Goal: Check status: Check status

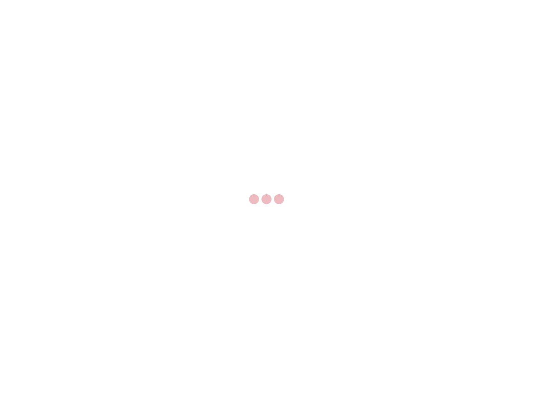
select select "US"
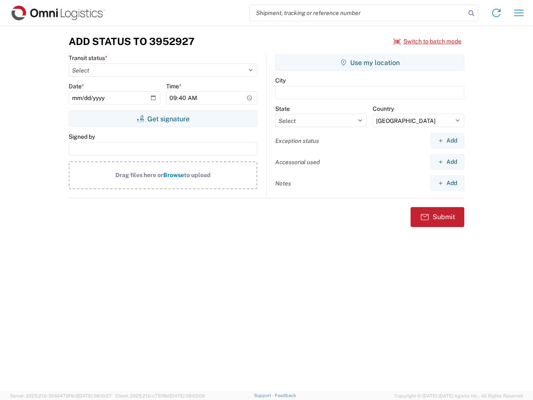
click at [358, 13] on input "search" at bounding box center [358, 13] width 216 height 16
click at [471, 13] on icon at bounding box center [471, 13] width 12 height 12
click at [496, 13] on icon at bounding box center [495, 12] width 13 height 13
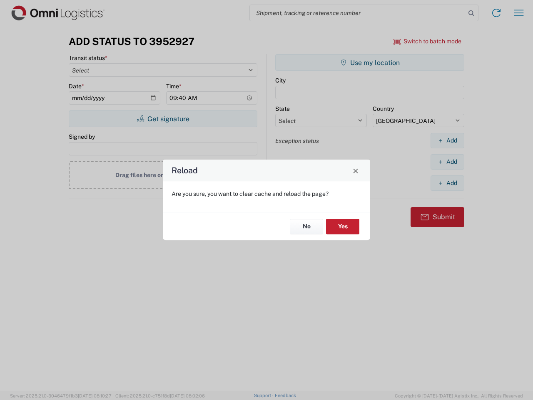
click at [427, 41] on div "Reload Are you sure, you want to clear cache and reload the page? No Yes" at bounding box center [266, 200] width 533 height 400
click at [163, 119] on div "Reload Are you sure, you want to clear cache and reload the page? No Yes" at bounding box center [266, 200] width 533 height 400
click at [370, 62] on div "Reload Are you sure, you want to clear cache and reload the page? No Yes" at bounding box center [266, 200] width 533 height 400
click at [447, 140] on div "Reload Are you sure, you want to clear cache and reload the page? No Yes" at bounding box center [266, 200] width 533 height 400
click at [447, 161] on div "Reload Are you sure, you want to clear cache and reload the page? No Yes" at bounding box center [266, 200] width 533 height 400
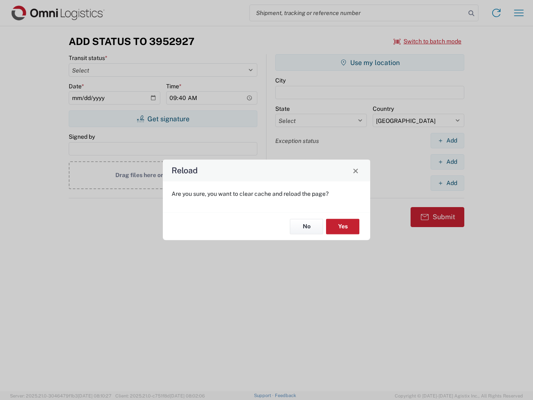
click at [447, 183] on div "Reload Are you sure, you want to clear cache and reload the page? No Yes" at bounding box center [266, 200] width 533 height 400
